Goal: Find specific page/section: Find specific page/section

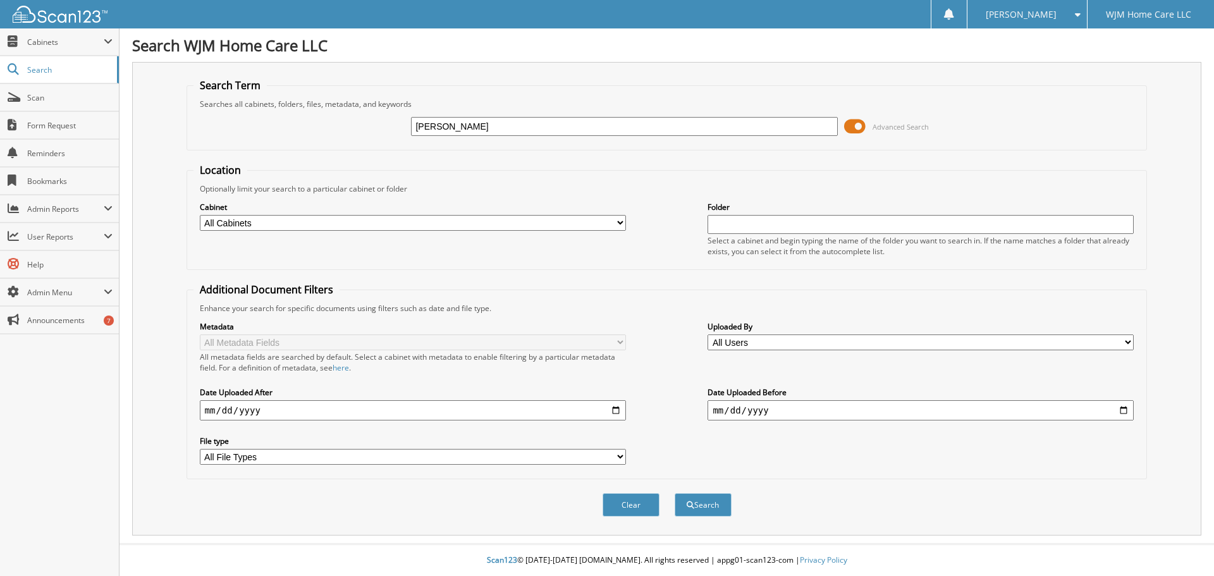
type input "fiore"
click at [675, 493] on button "Search" at bounding box center [703, 504] width 57 height 23
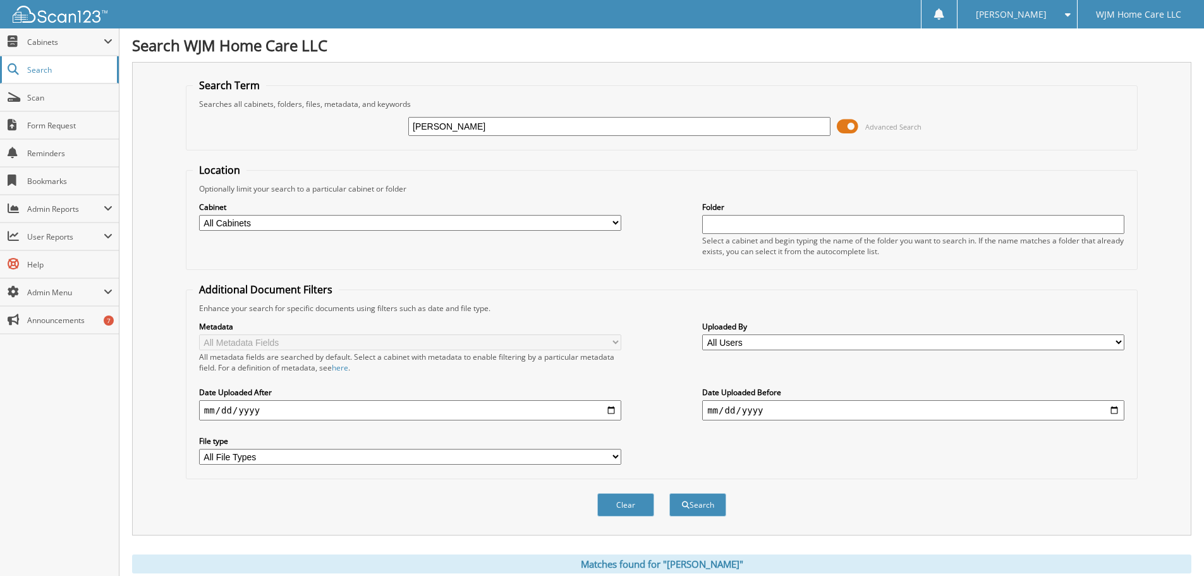
click at [36, 62] on link "Search" at bounding box center [59, 69] width 119 height 27
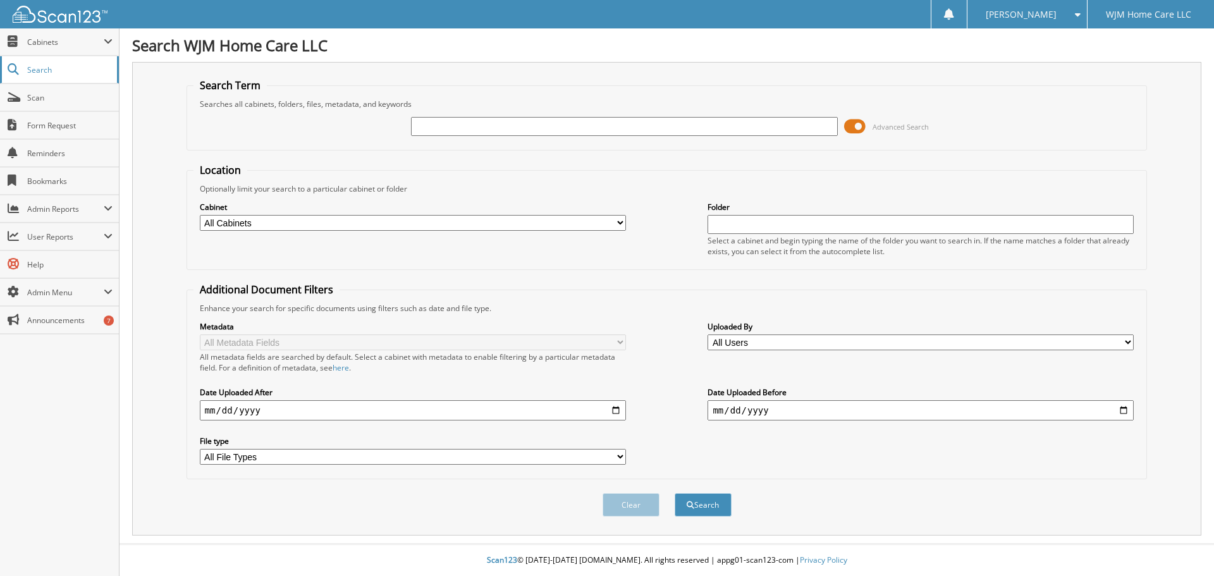
click at [27, 75] on link "Search" at bounding box center [59, 69] width 119 height 27
click at [59, 40] on span "Cabinets" at bounding box center [65, 42] width 76 height 11
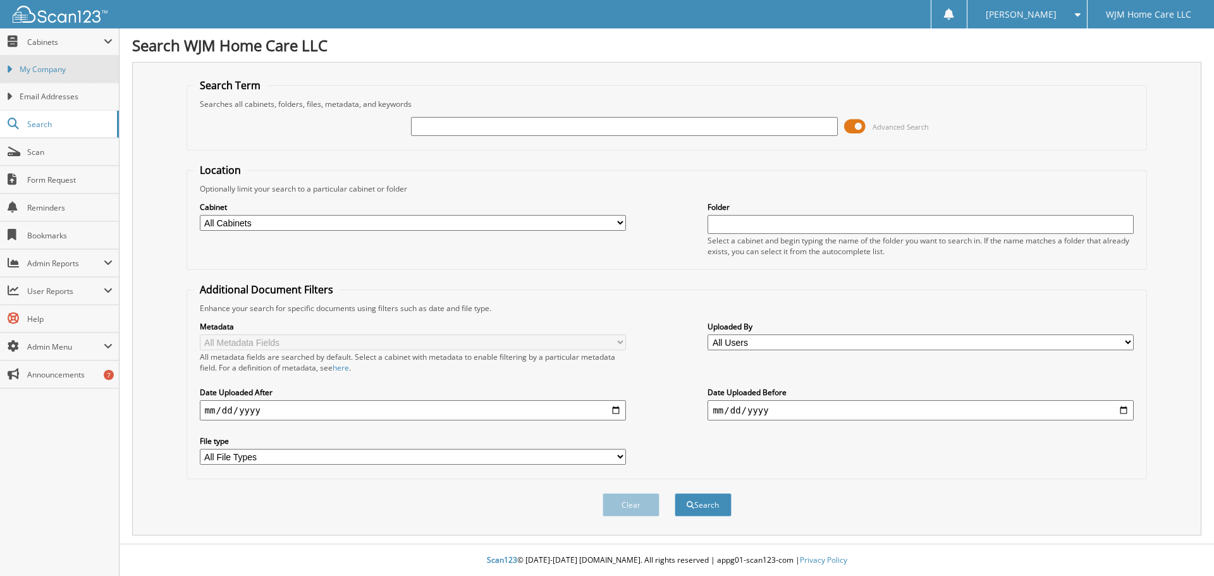
click at [51, 63] on link "My Company" at bounding box center [59, 69] width 119 height 27
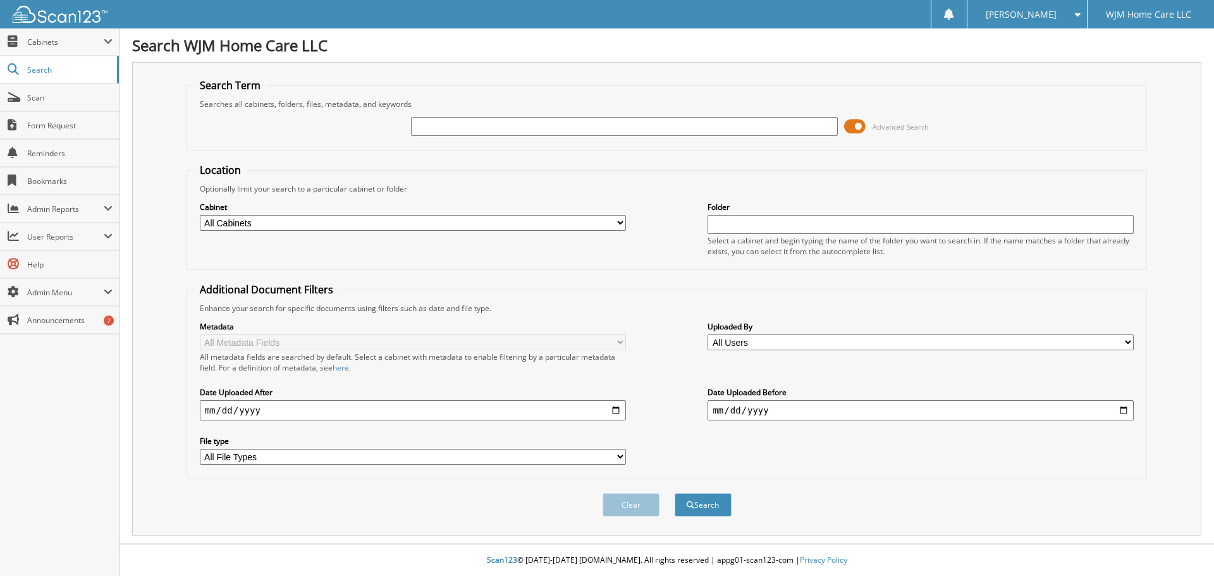
click at [479, 132] on input "text" at bounding box center [624, 126] width 426 height 19
type input "melissa"
click at [675, 493] on button "Search" at bounding box center [703, 504] width 57 height 23
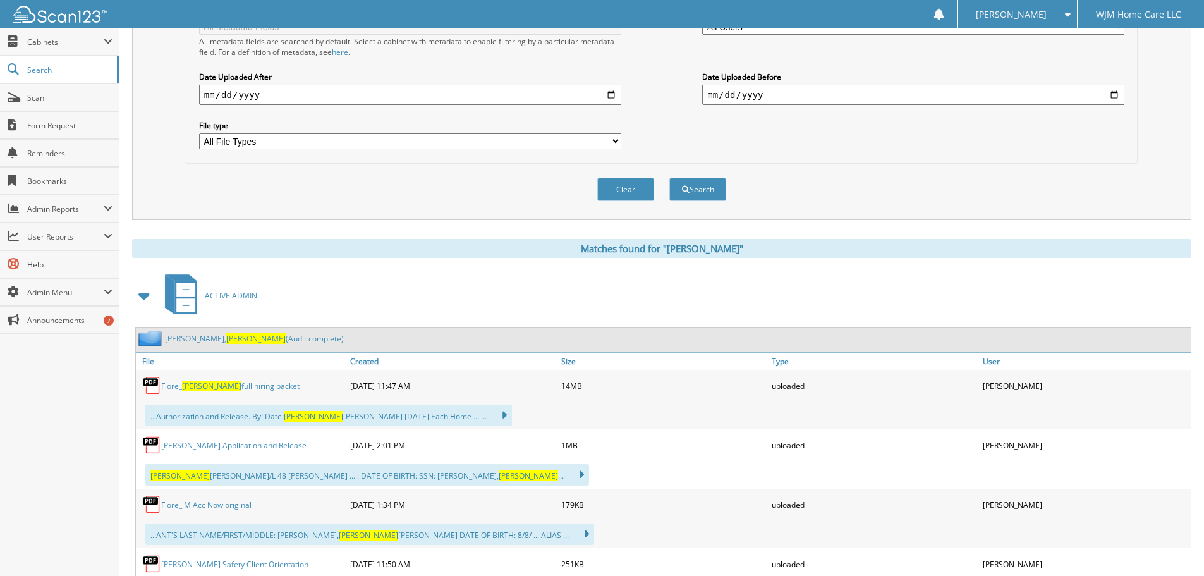
scroll to position [316, 0]
click at [254, 341] on link "Fiore, Melissa (Audit complete)" at bounding box center [254, 338] width 179 height 11
